Goal: Task Accomplishment & Management: Complete application form

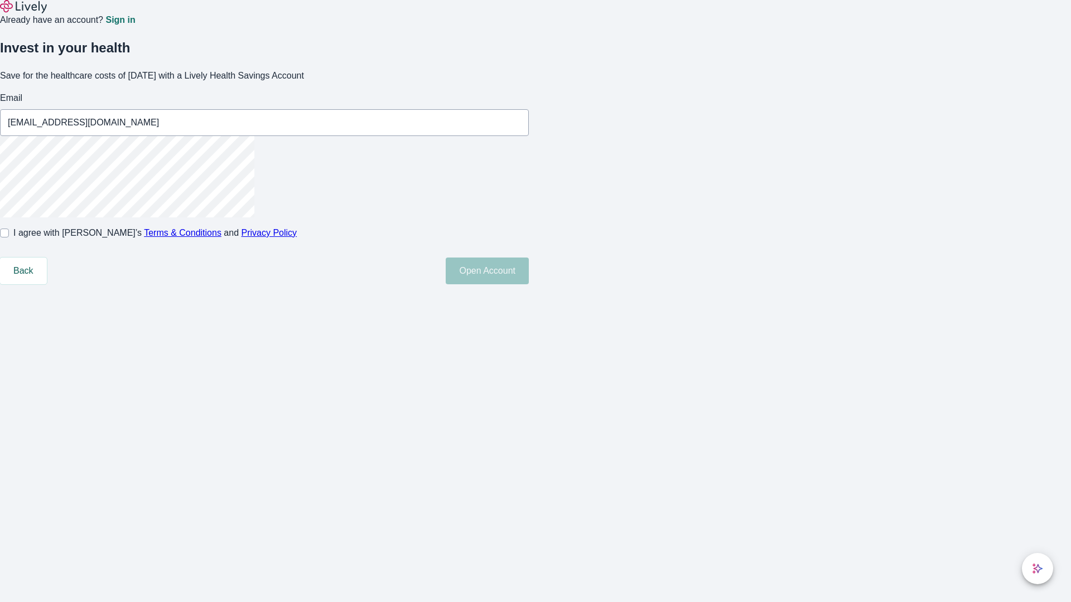
click at [9, 238] on input "I agree with Lively’s Terms & Conditions and Privacy Policy" at bounding box center [4, 233] width 9 height 9
checkbox input "true"
click at [529, 284] on button "Open Account" at bounding box center [487, 271] width 83 height 27
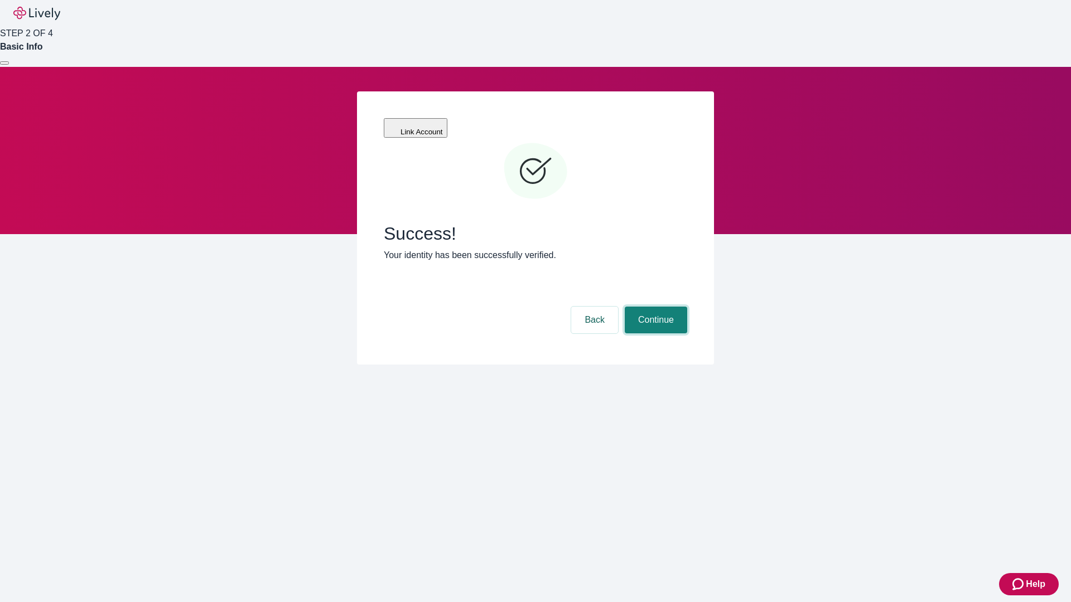
click at [654, 307] on button "Continue" at bounding box center [656, 320] width 62 height 27
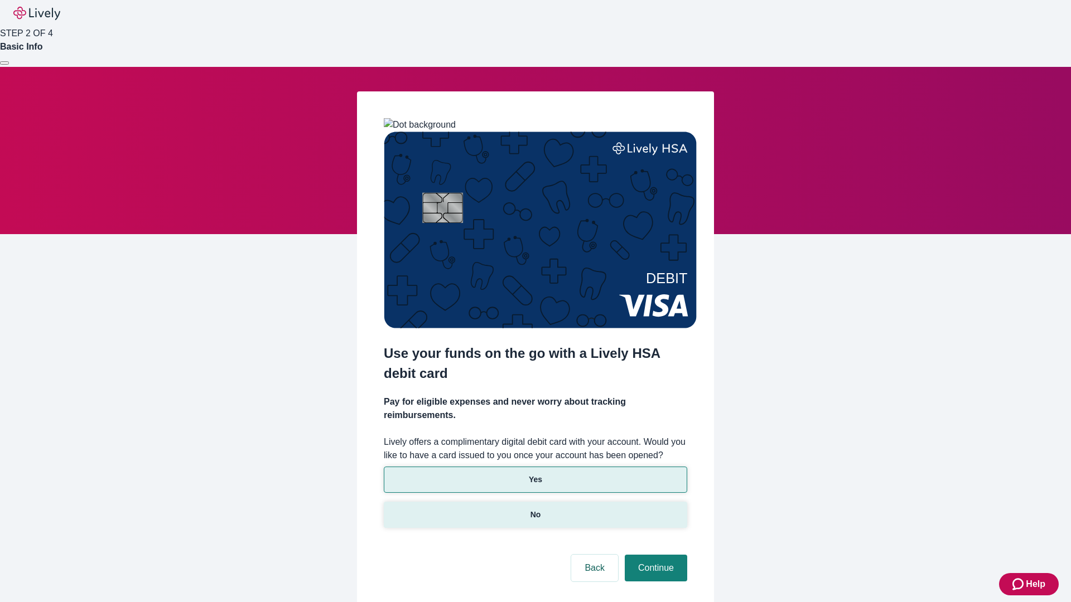
click at [535, 509] on p "No" at bounding box center [535, 515] width 11 height 12
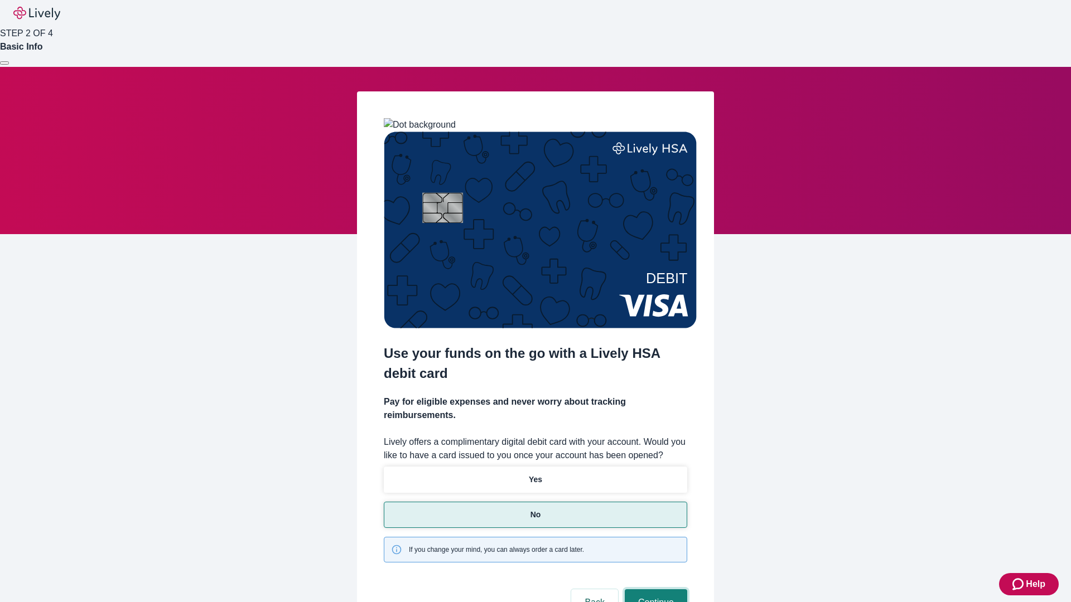
click at [654, 590] on button "Continue" at bounding box center [656, 603] width 62 height 27
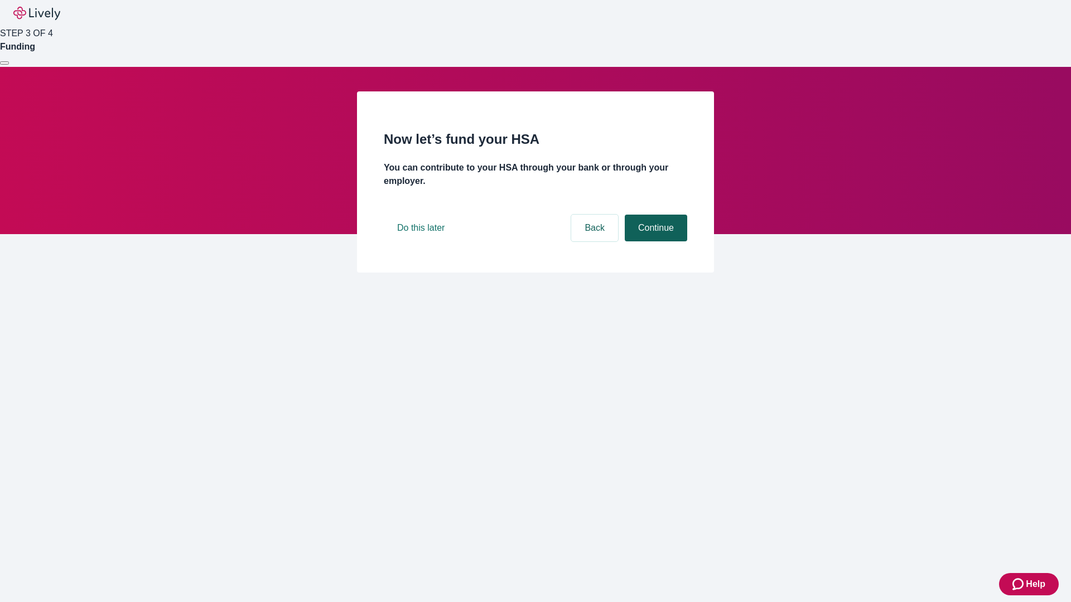
click at [654, 242] on button "Continue" at bounding box center [656, 228] width 62 height 27
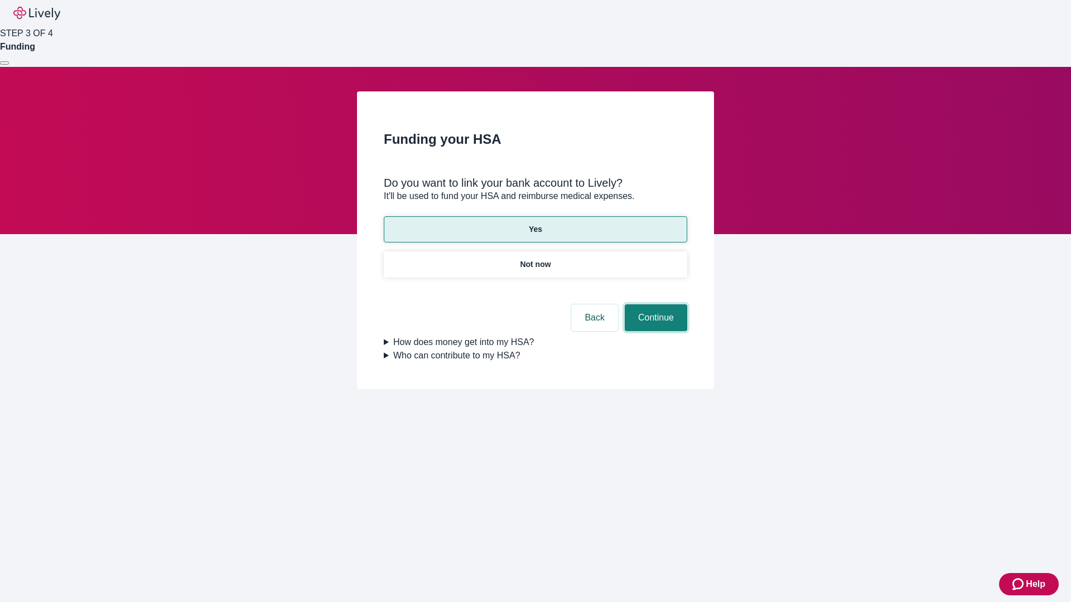
click at [654, 305] on button "Continue" at bounding box center [656, 318] width 62 height 27
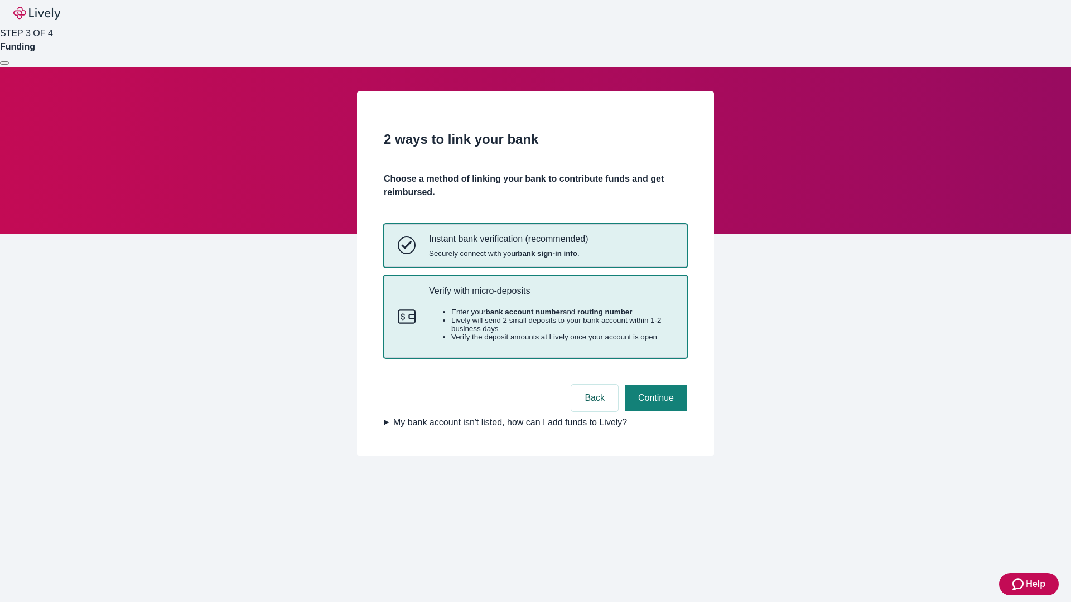
click at [551, 296] on p "Verify with micro-deposits" at bounding box center [551, 291] width 244 height 11
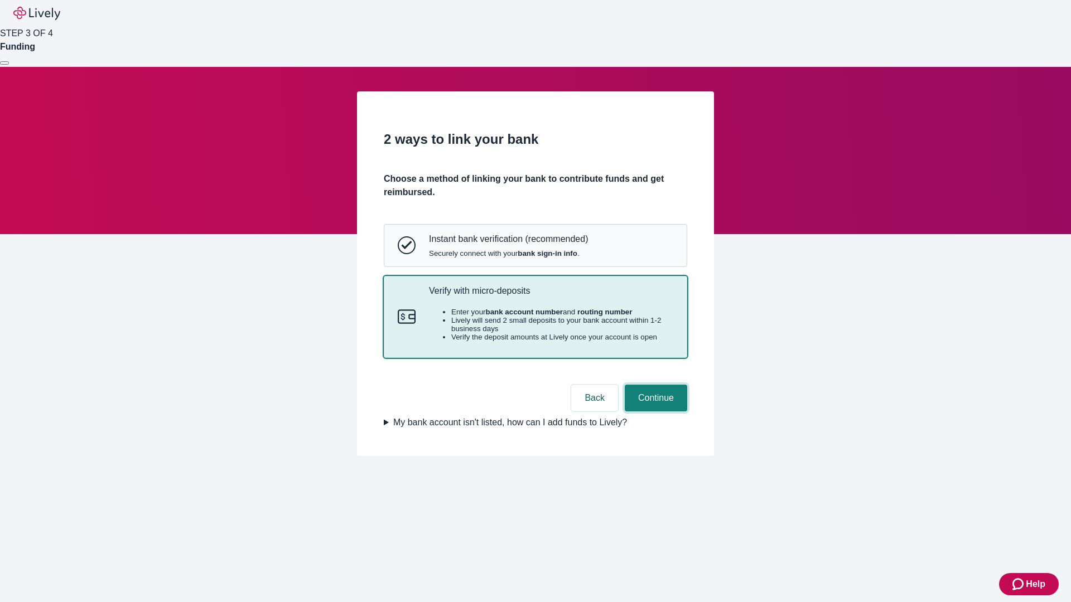
click at [654, 412] on button "Continue" at bounding box center [656, 398] width 62 height 27
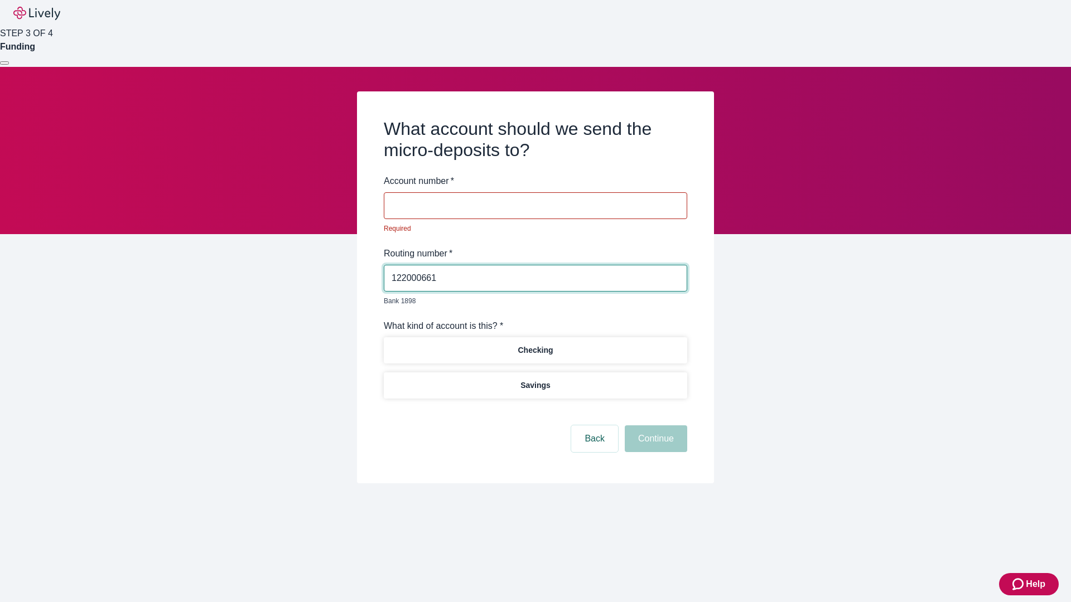
type input "122000661"
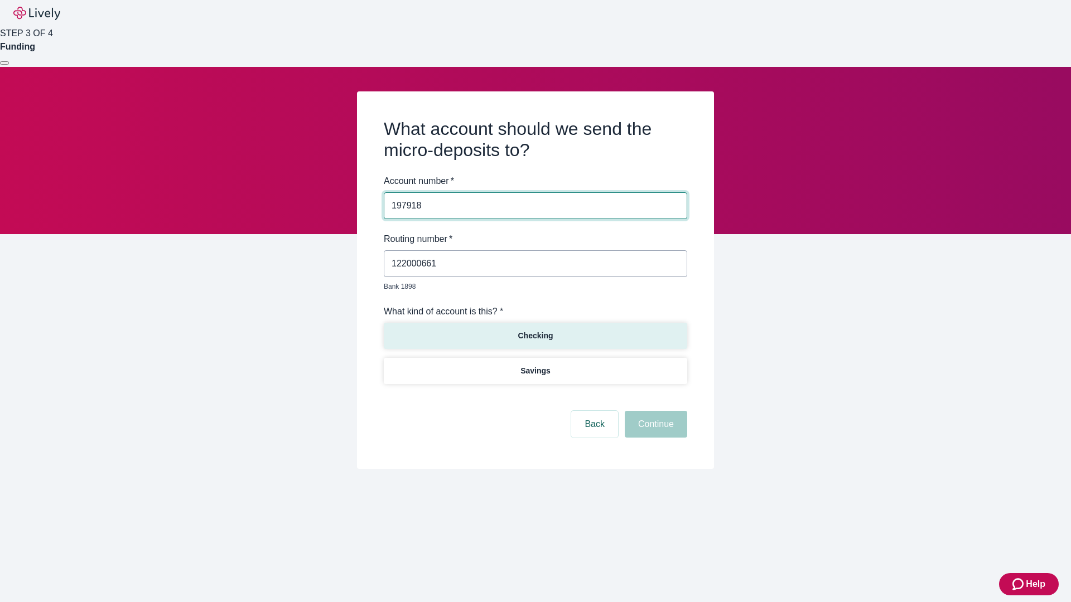
type input "197918"
click at [535, 330] on p "Checking" at bounding box center [535, 336] width 35 height 12
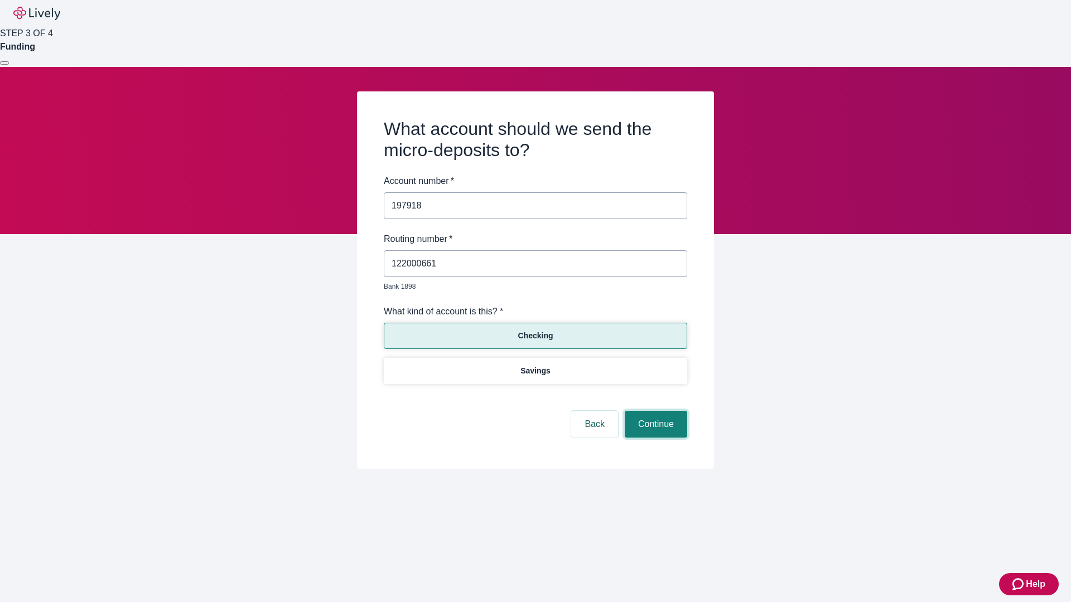
click at [654, 412] on button "Continue" at bounding box center [656, 424] width 62 height 27
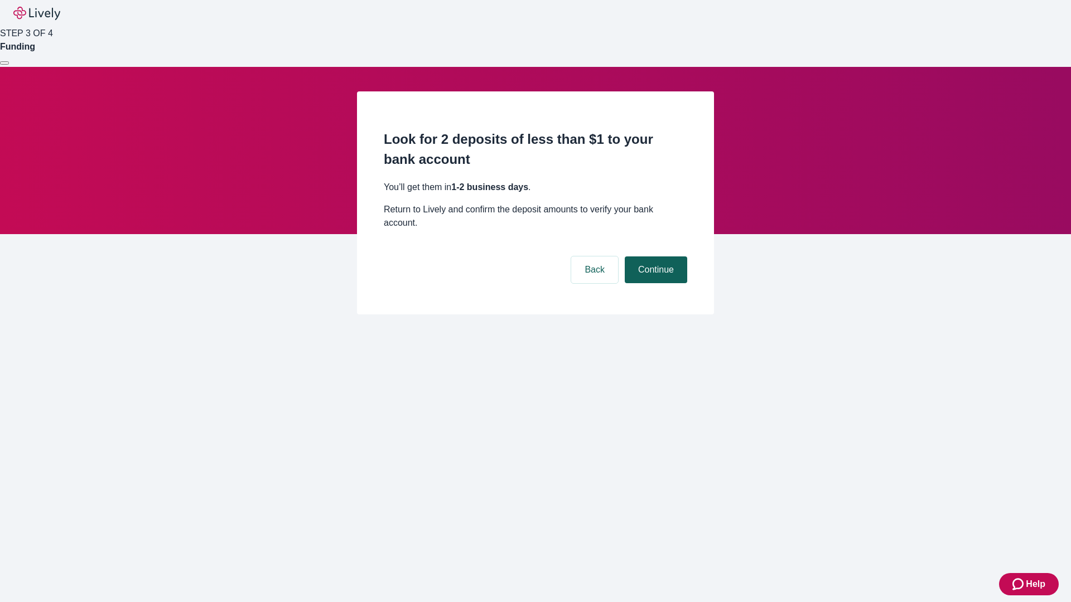
click at [654, 257] on button "Continue" at bounding box center [656, 270] width 62 height 27
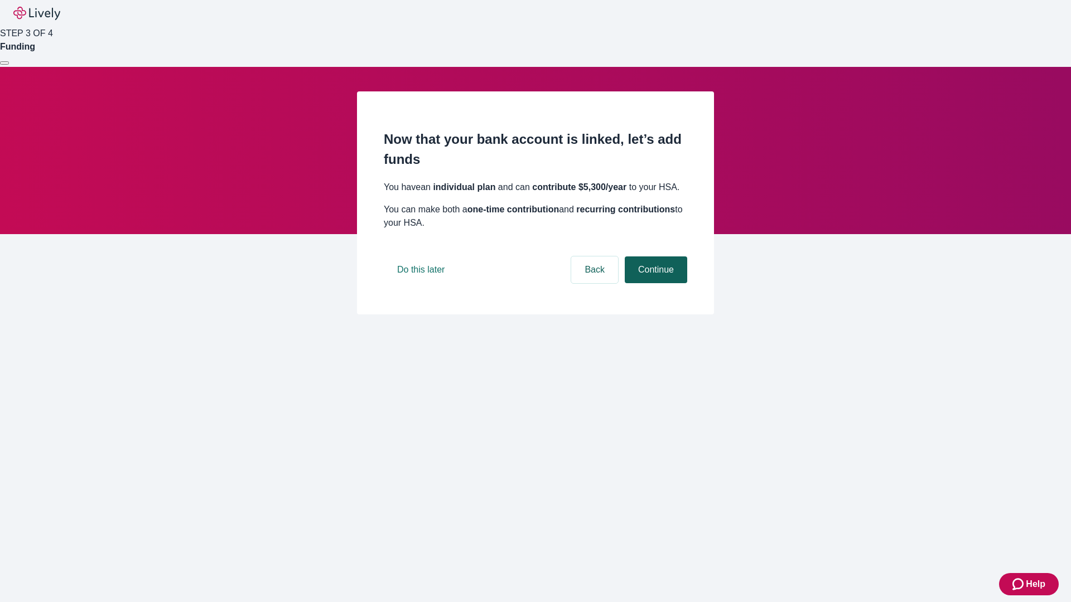
click at [654, 283] on button "Continue" at bounding box center [656, 270] width 62 height 27
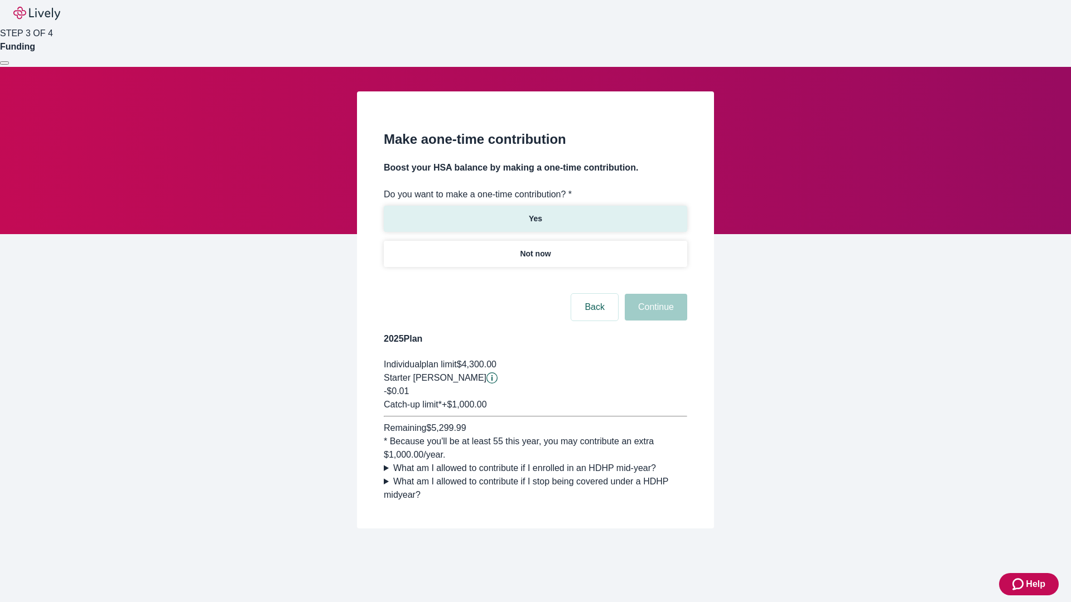
click at [535, 213] on p "Yes" at bounding box center [535, 219] width 13 height 12
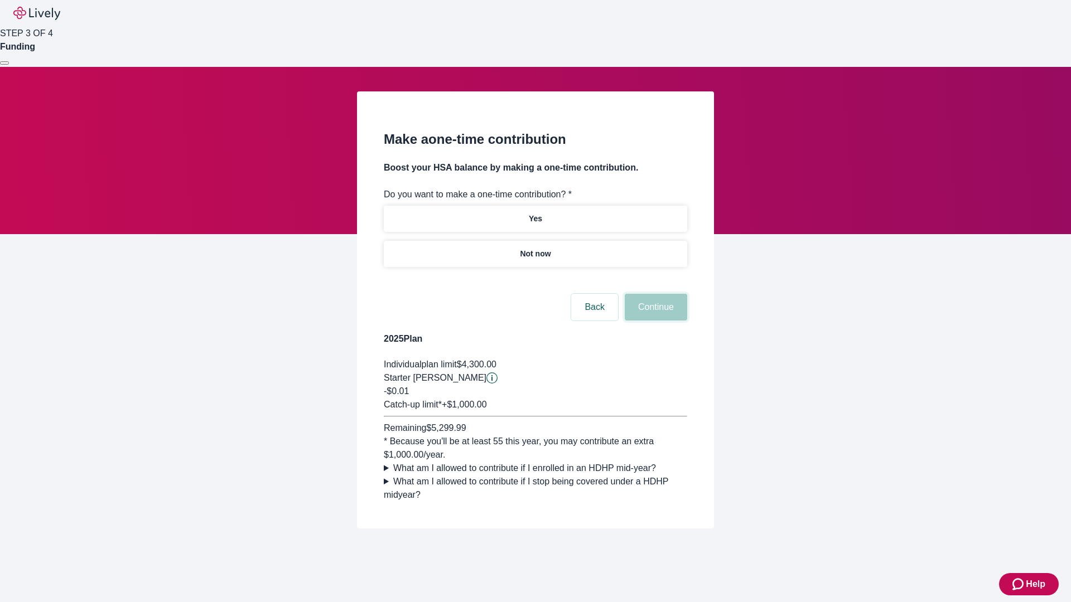
click at [654, 321] on button "Continue" at bounding box center [656, 307] width 62 height 27
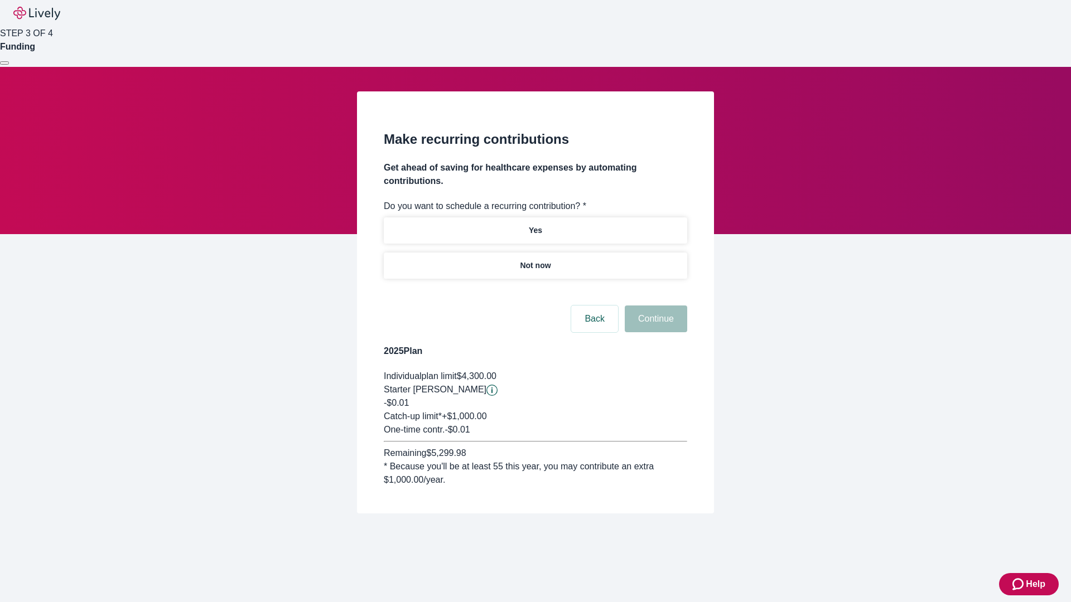
click at [535, 260] on p "Not now" at bounding box center [535, 266] width 31 height 12
click at [654, 306] on button "Continue" at bounding box center [656, 319] width 62 height 27
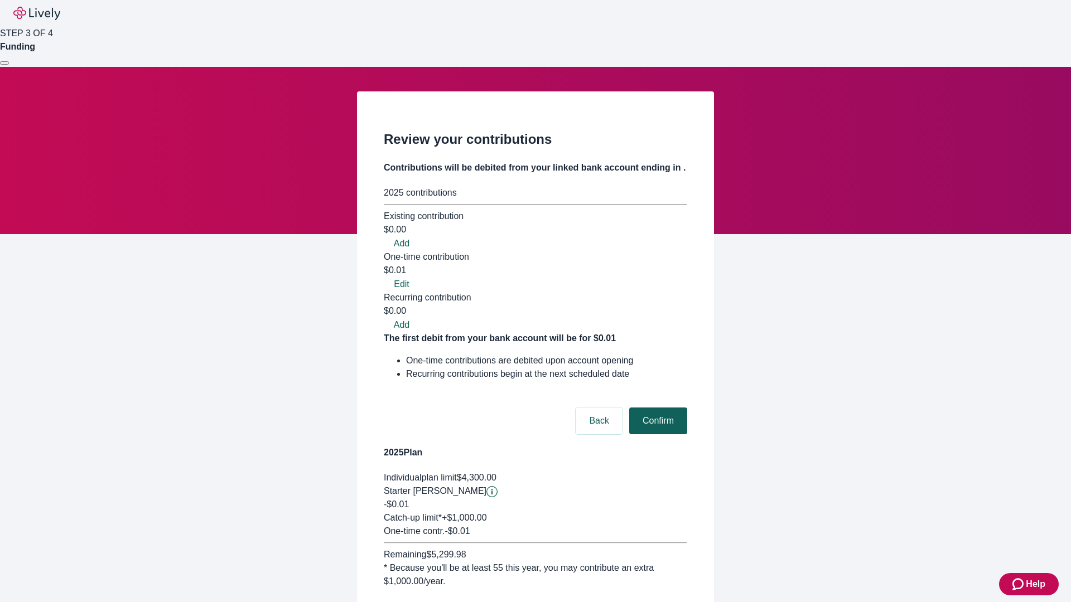
click at [657, 408] on button "Confirm" at bounding box center [658, 421] width 58 height 27
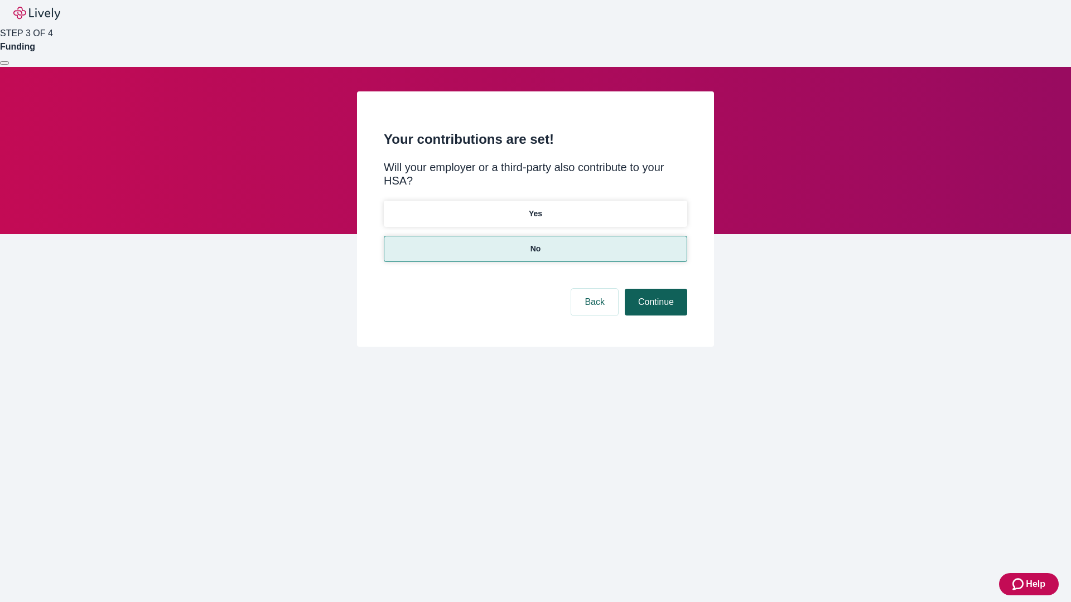
click at [654, 289] on button "Continue" at bounding box center [656, 302] width 62 height 27
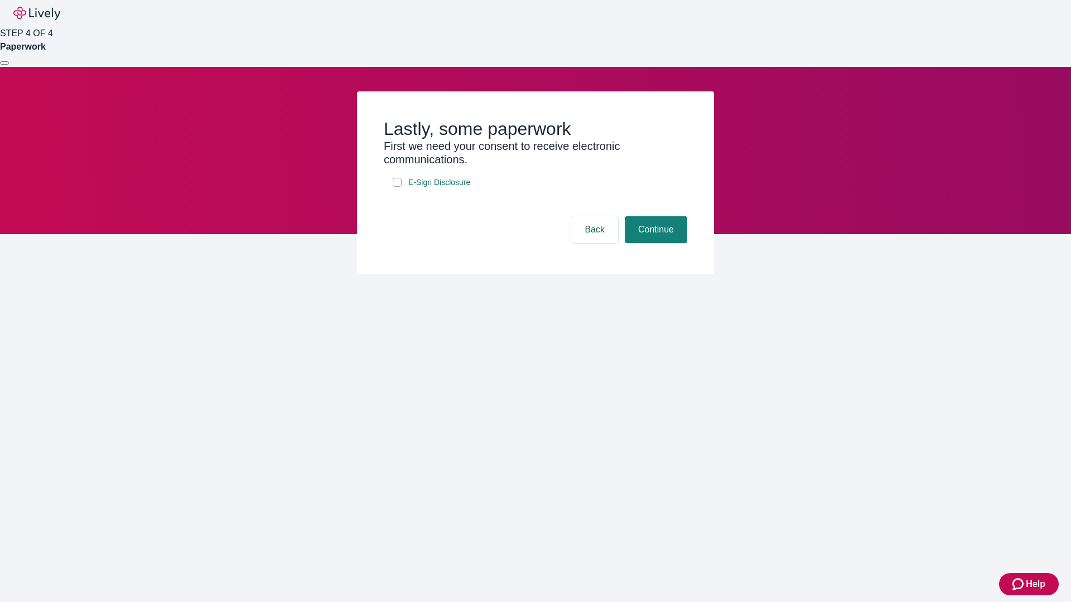
click at [397, 187] on input "E-Sign Disclosure" at bounding box center [397, 182] width 9 height 9
checkbox input "true"
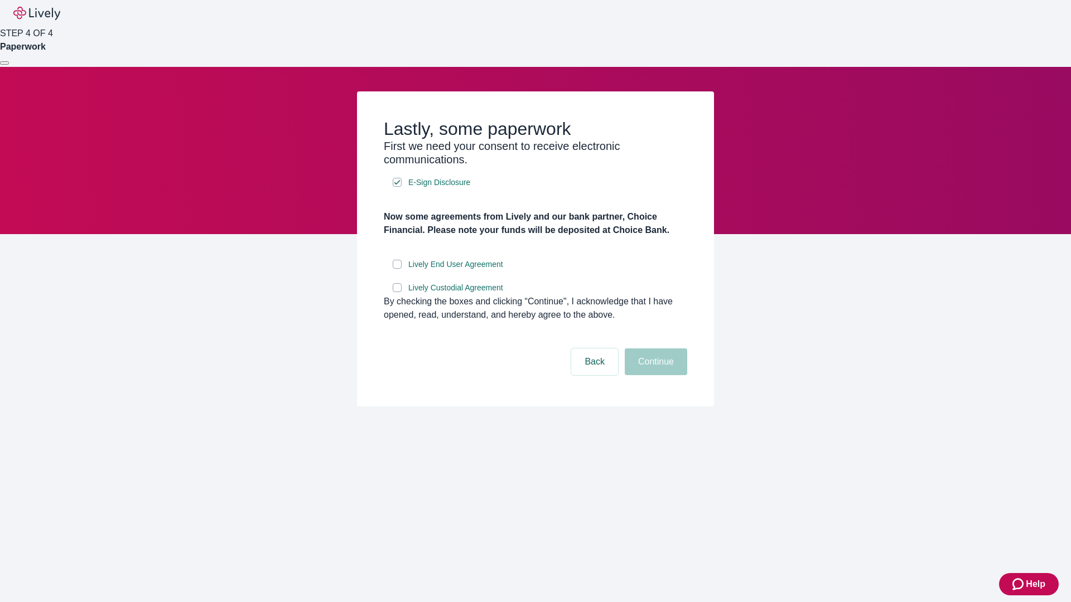
click at [397, 269] on input "Lively End User Agreement" at bounding box center [397, 264] width 9 height 9
checkbox input "true"
click at [397, 292] on input "Lively Custodial Agreement" at bounding box center [397, 287] width 9 height 9
checkbox input "true"
click at [654, 375] on button "Continue" at bounding box center [656, 362] width 62 height 27
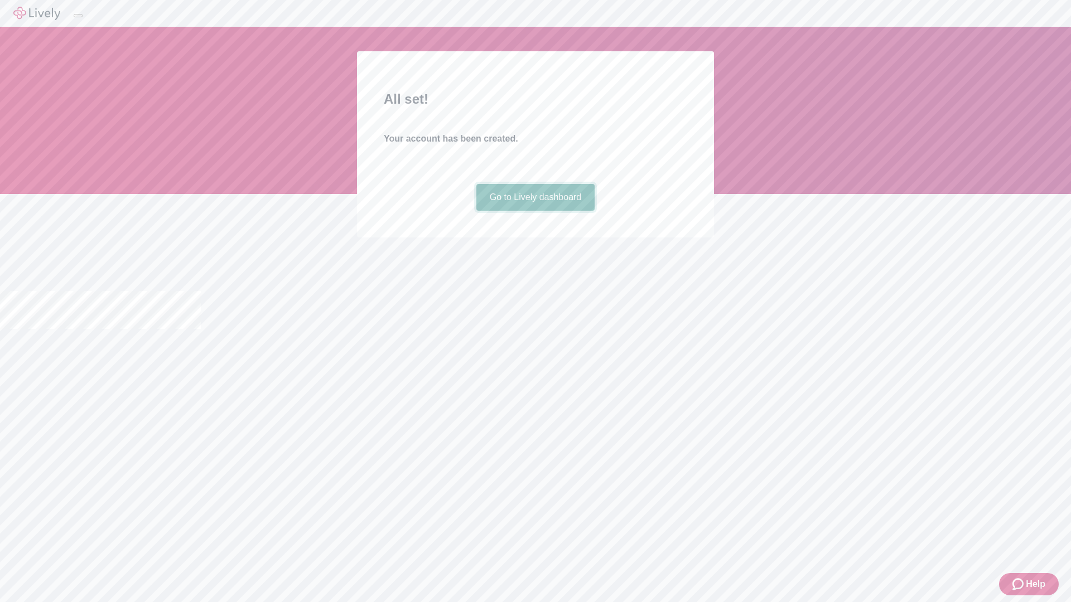
click at [535, 211] on link "Go to Lively dashboard" at bounding box center [535, 197] width 119 height 27
